Goal: Find specific page/section: Find specific page/section

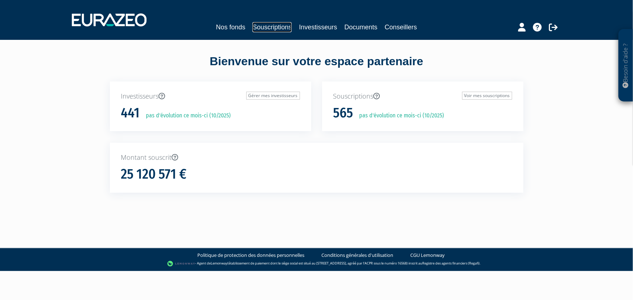
click at [273, 32] on link "Souscriptions" at bounding box center [271, 27] width 39 height 10
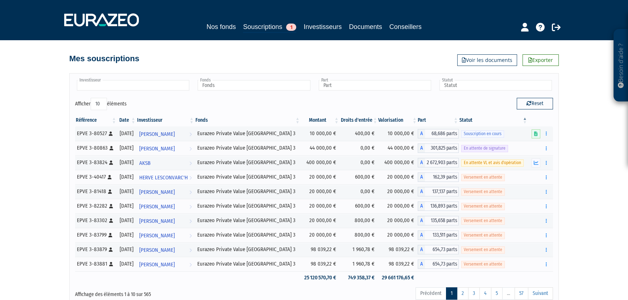
click at [160, 87] on input "text" at bounding box center [133, 85] width 112 height 11
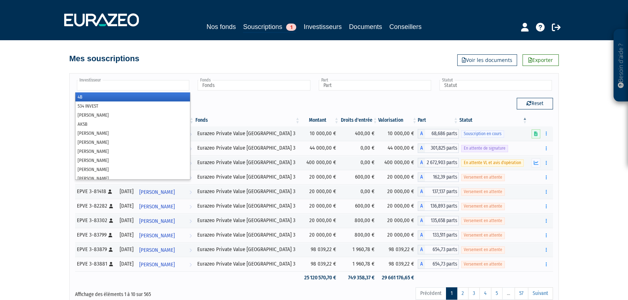
paste input "[PERSON_NAME]"
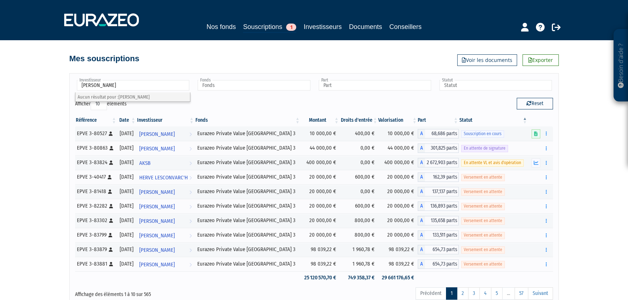
type input "Investisseur"
click at [259, 99] on div "Afficher 10 25 50 100 éléments" at bounding box center [192, 105] width 234 height 14
click at [321, 27] on link "Investisseurs" at bounding box center [323, 27] width 38 height 10
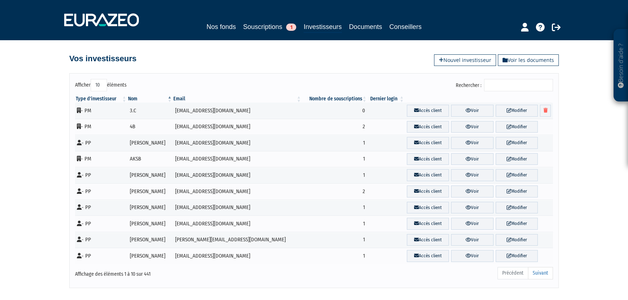
click at [502, 89] on input "Rechercher :" at bounding box center [518, 85] width 69 height 12
paste input "[PERSON_NAME]"
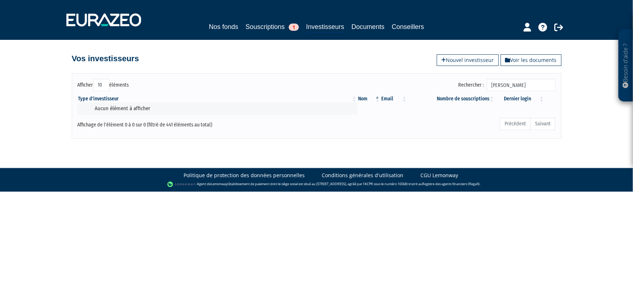
type input "[PERSON_NAME]"
